Goal: Task Accomplishment & Management: Use online tool/utility

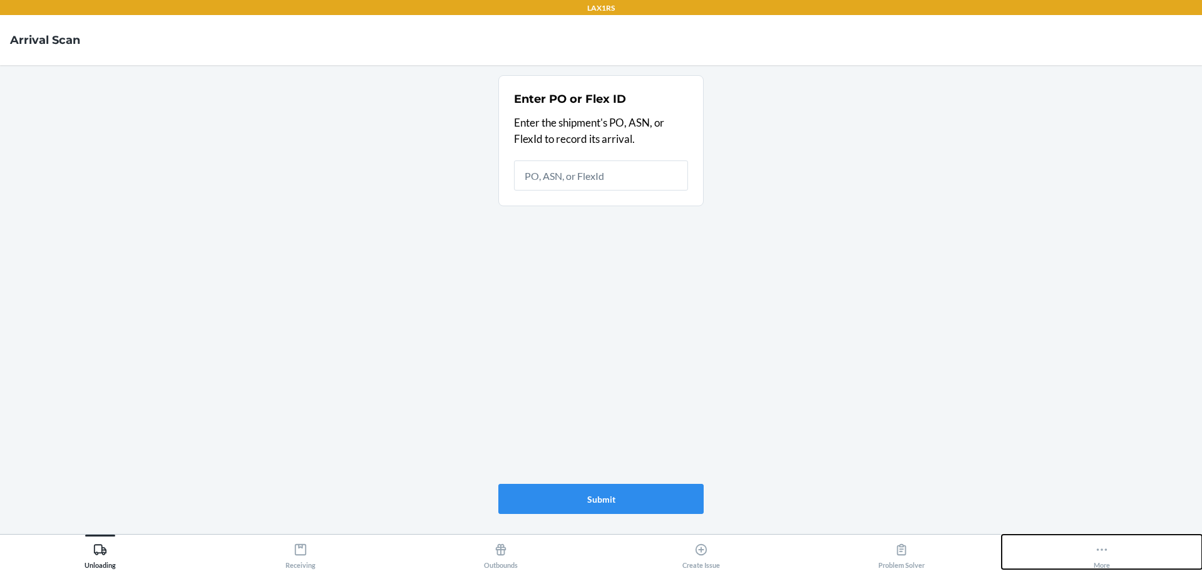
click at [1107, 556] on div "More" at bounding box center [1102, 552] width 16 height 31
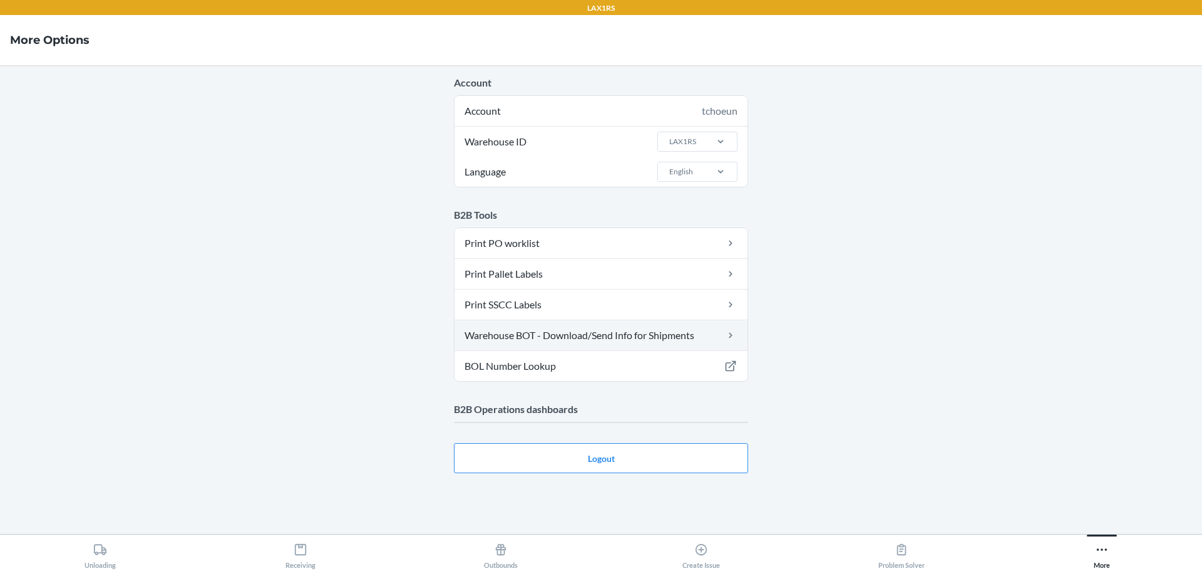
click at [527, 335] on link "Warehouse BOT - Download/Send Info for Shipments" at bounding box center [601, 335] width 293 height 30
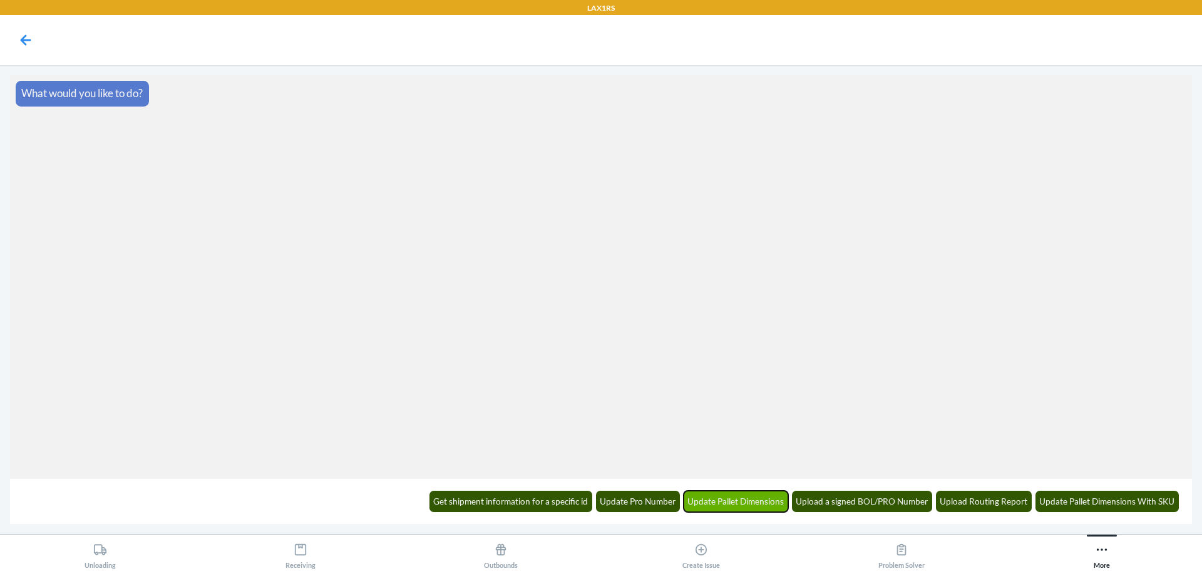
click at [757, 495] on button "Update Pallet Dimensions" at bounding box center [736, 500] width 105 height 21
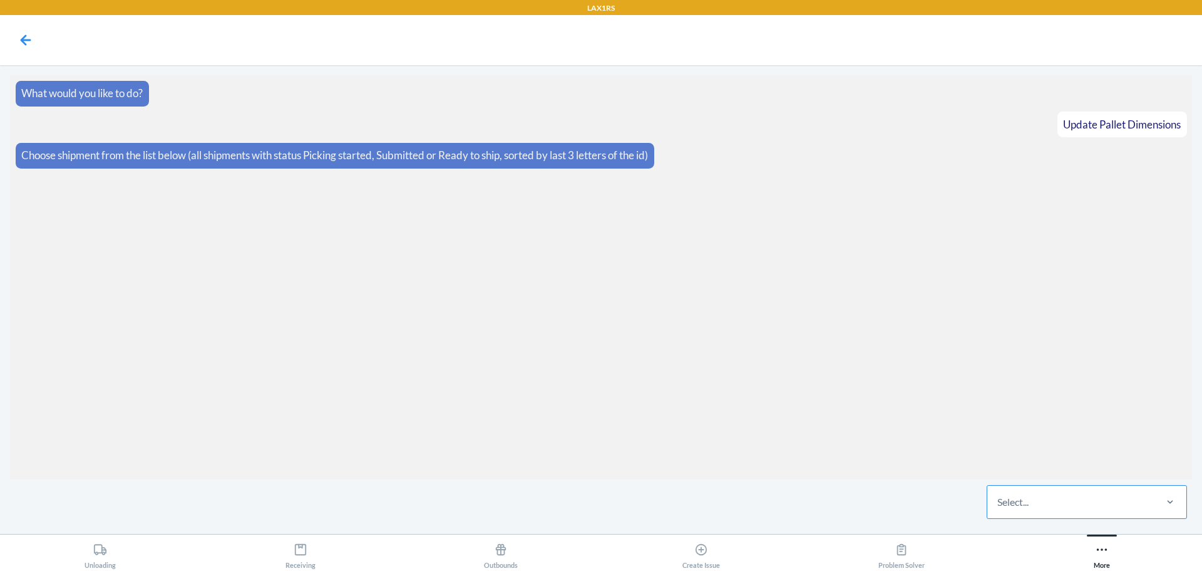
click at [1024, 509] on div "Select..." at bounding box center [1013, 501] width 31 height 15
click at [999, 509] on input "Select..." at bounding box center [998, 501] width 1 height 15
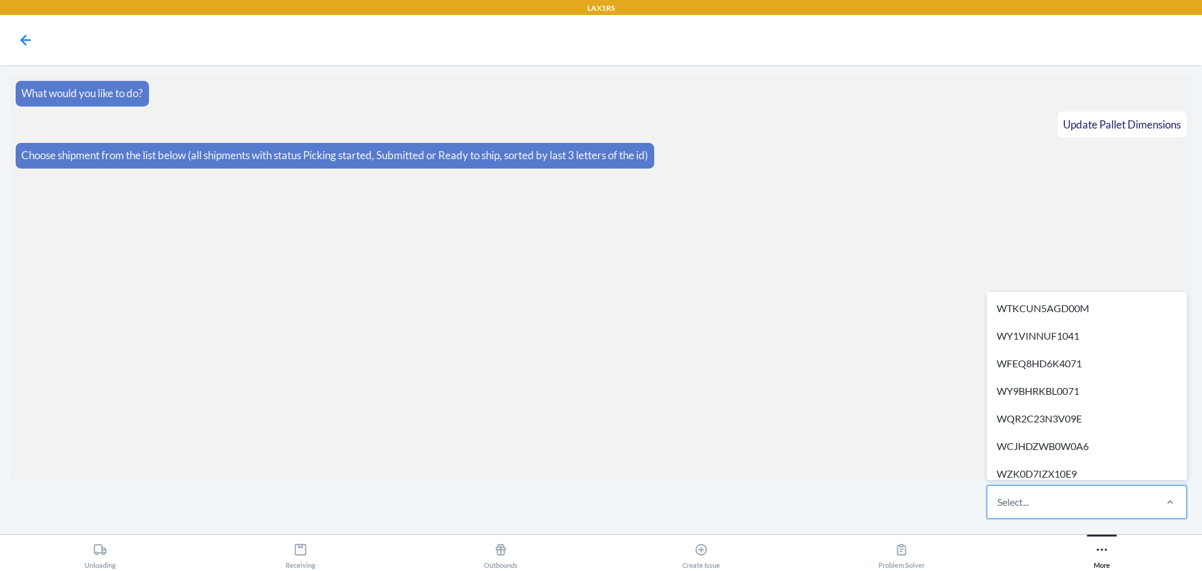
paste input "W75BA87TR9H6M"
type input "W75BA87TR9H6M"
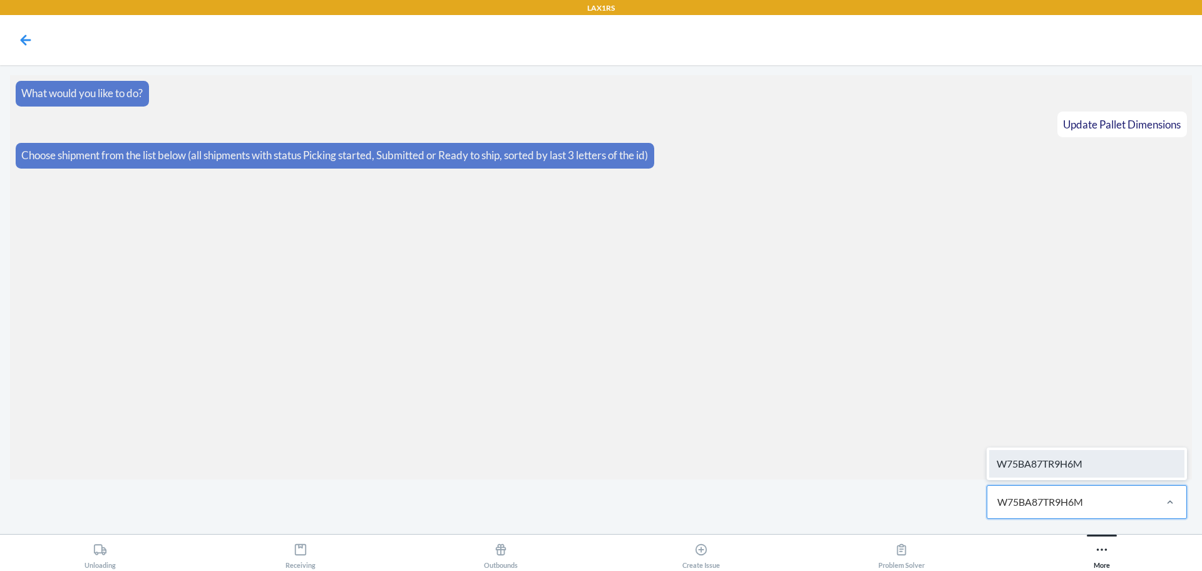
click at [1060, 461] on div "W75BA87TR9H6M" at bounding box center [1086, 464] width 195 height 28
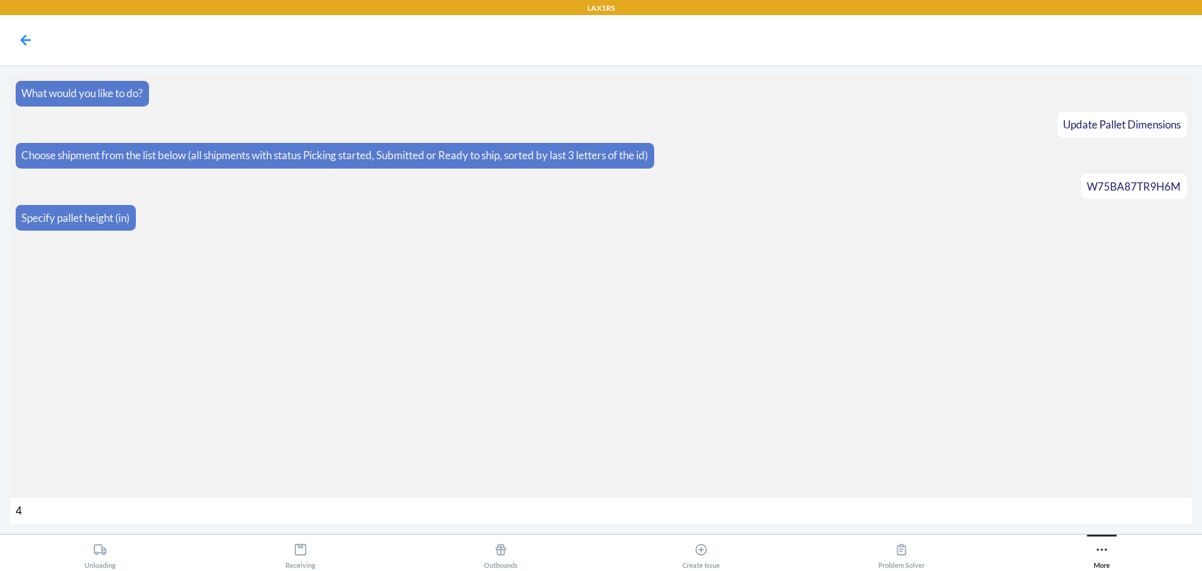
type input "43"
type input "294"
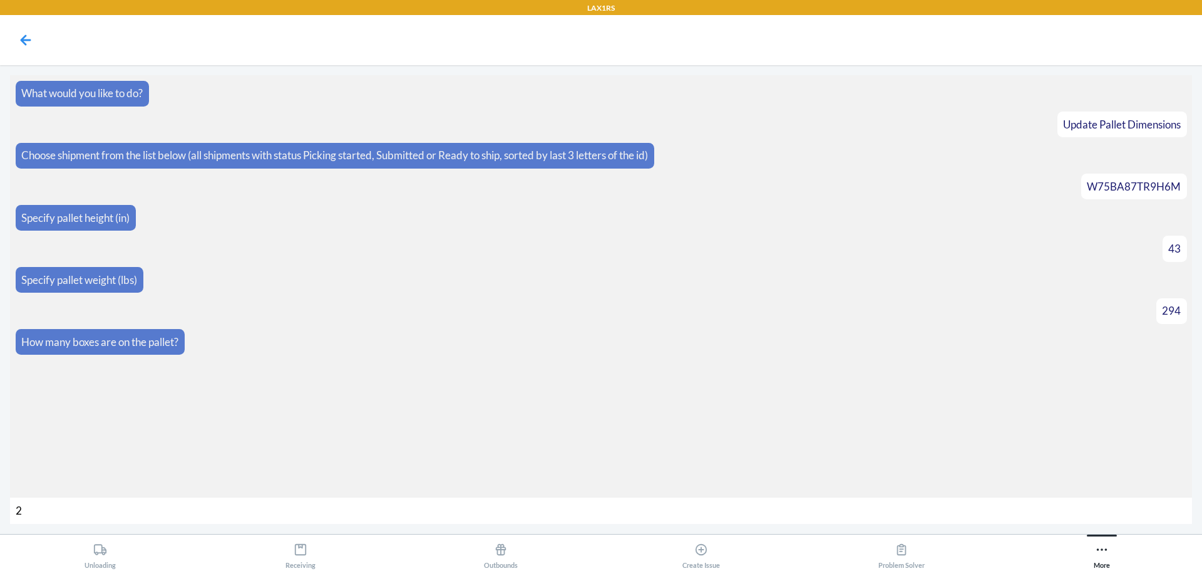
type input "28"
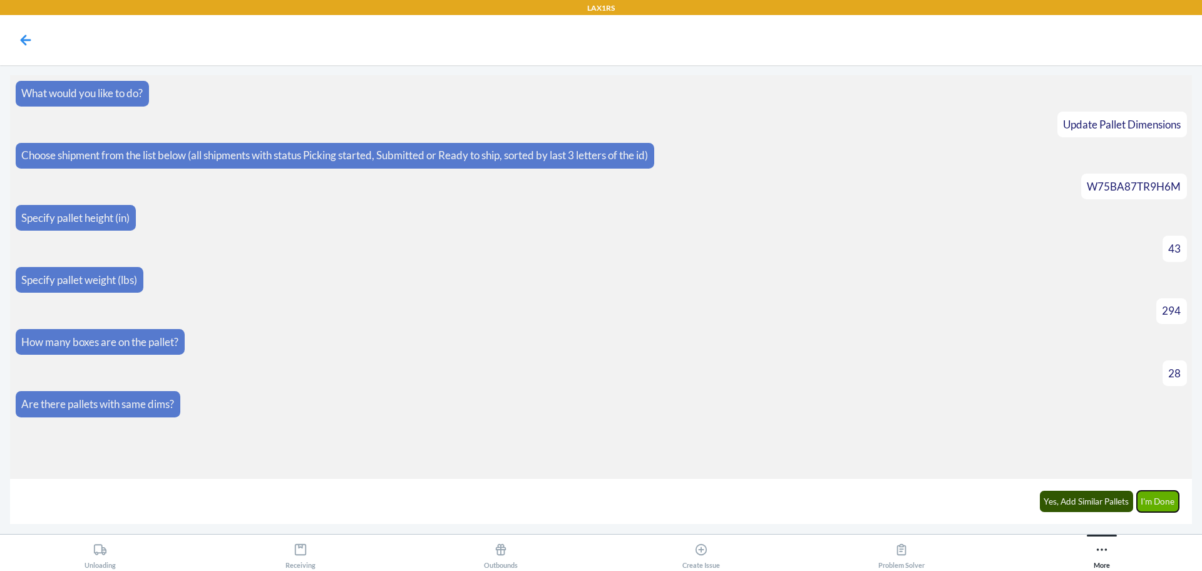
click at [1171, 495] on button "I'm Done" at bounding box center [1158, 500] width 43 height 21
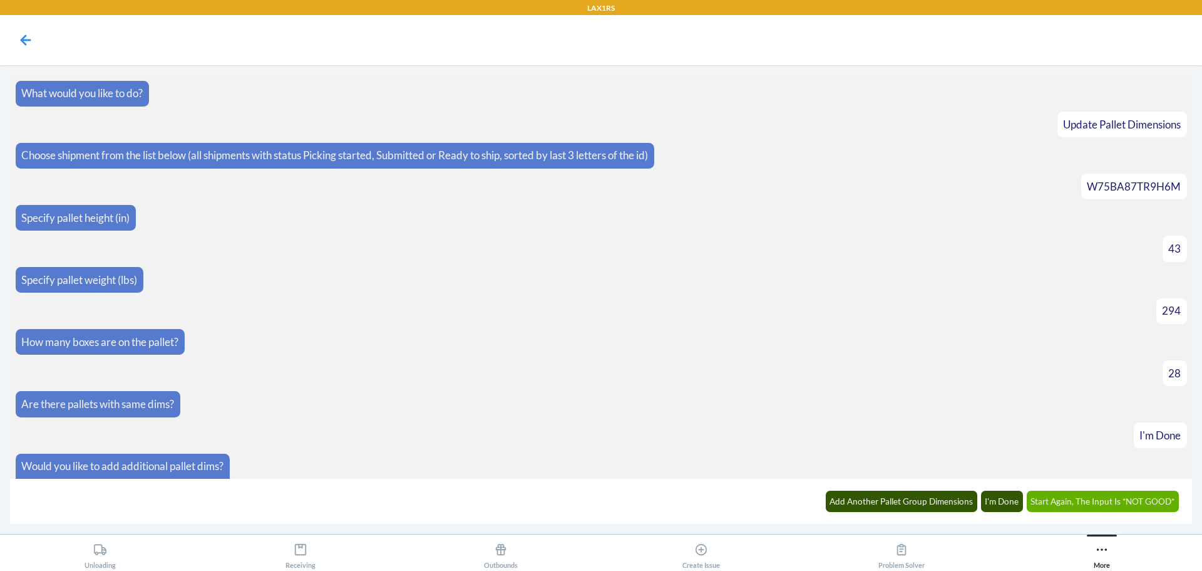
scroll to position [86, 0]
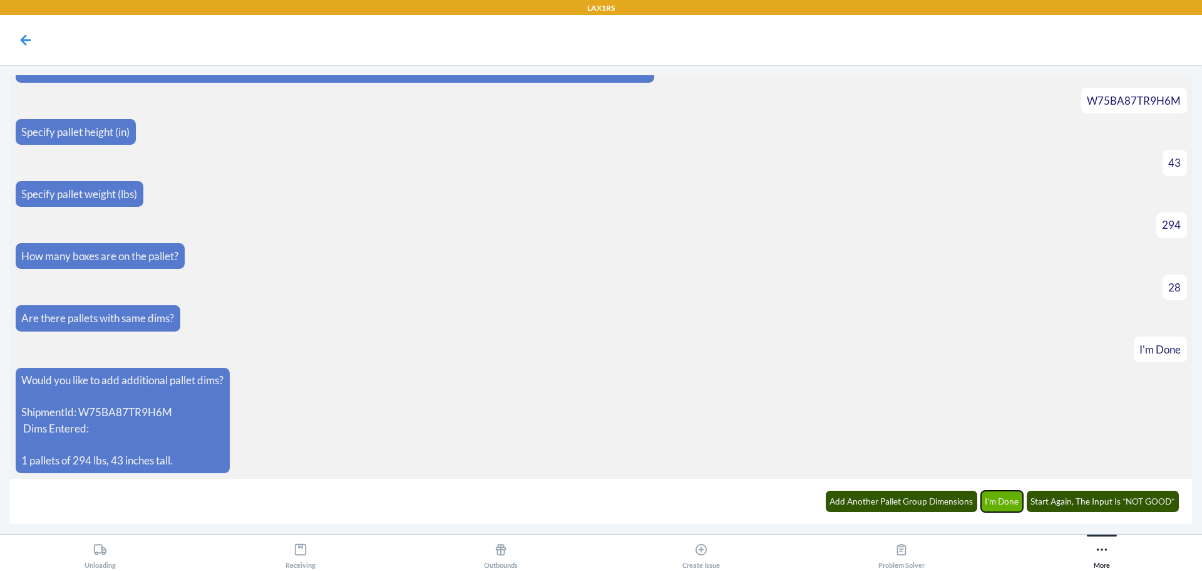
click at [1010, 504] on button "I'm Done" at bounding box center [1002, 500] width 43 height 21
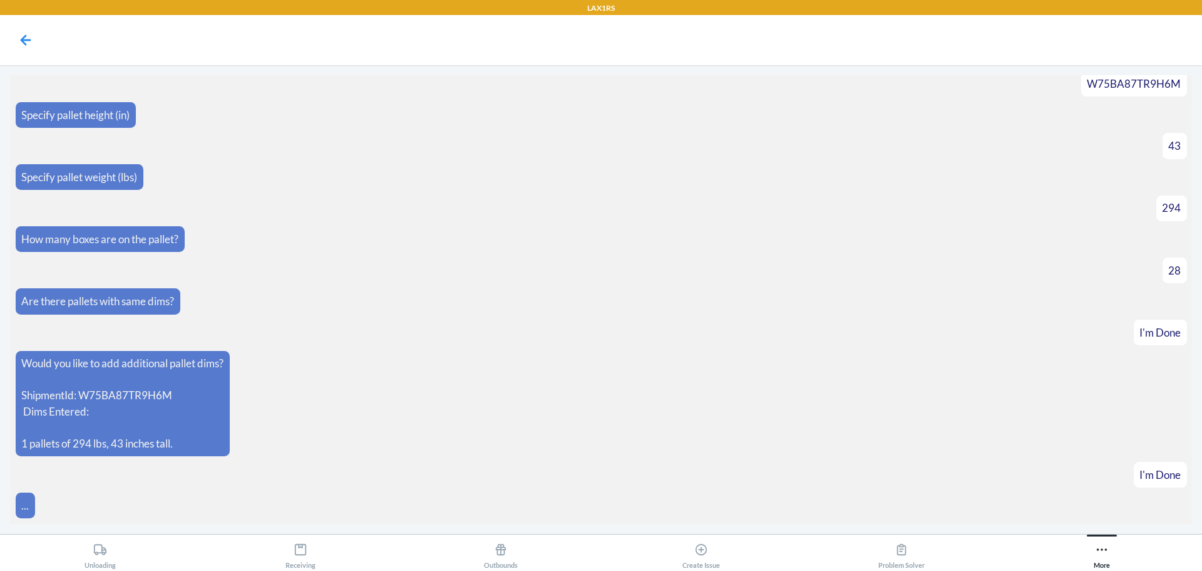
scroll to position [148, 0]
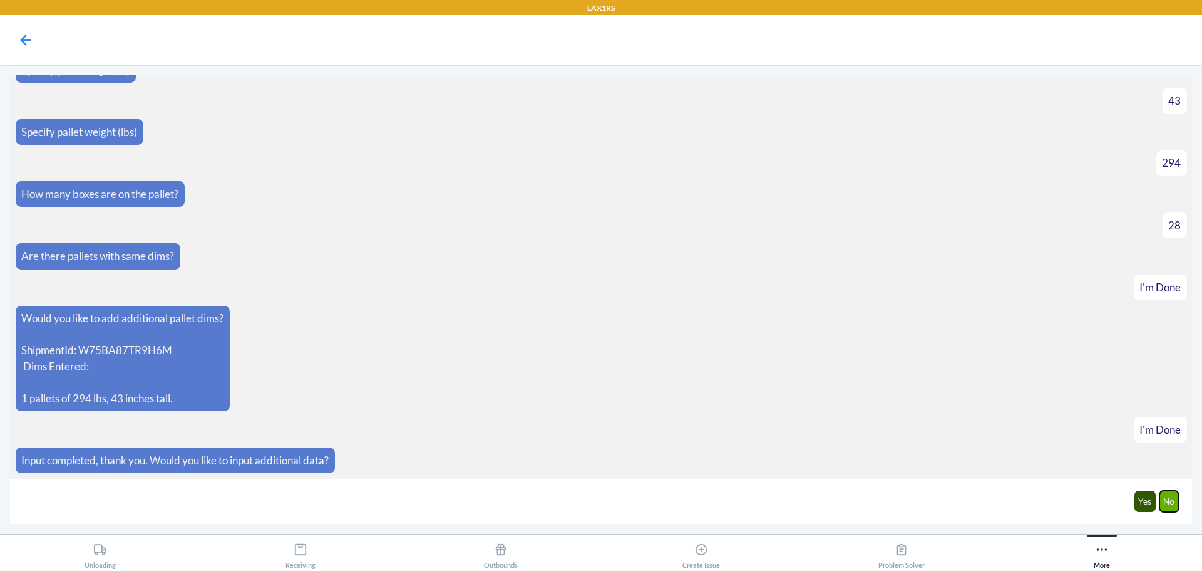
click at [1167, 499] on button "No" at bounding box center [1170, 500] width 20 height 21
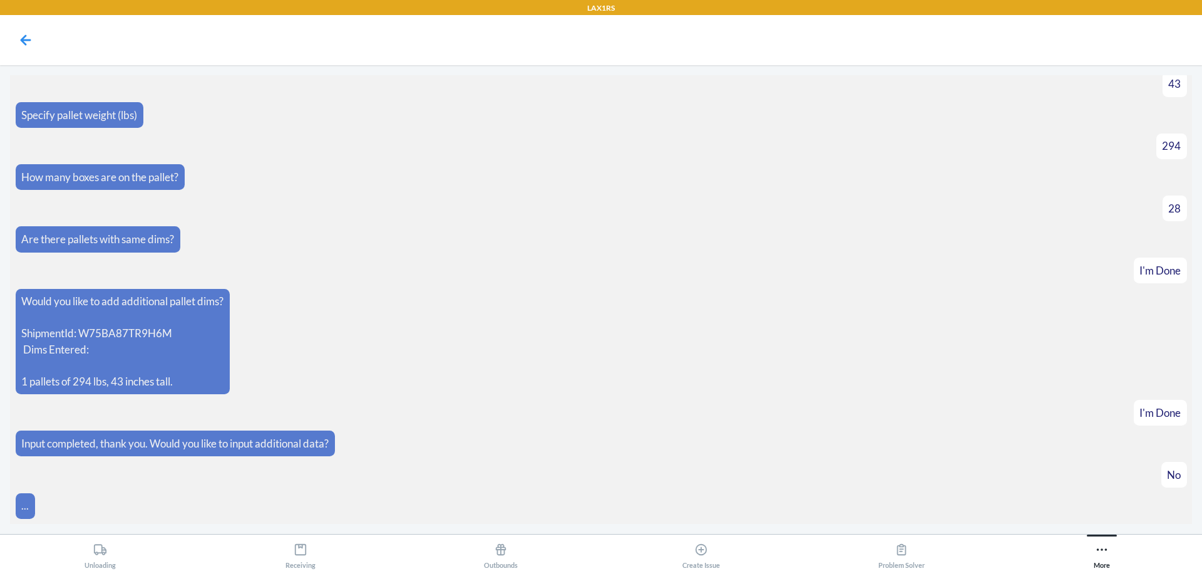
scroll to position [210, 0]
